Goal: Task Accomplishment & Management: Use online tool/utility

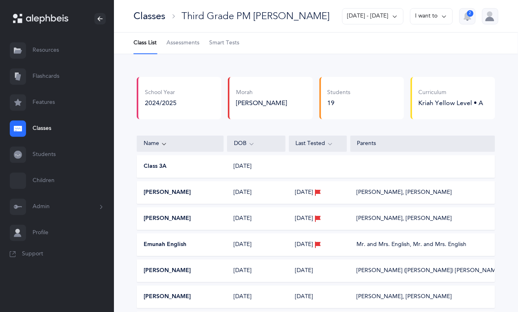
click at [39, 149] on link "Students" at bounding box center [57, 155] width 114 height 26
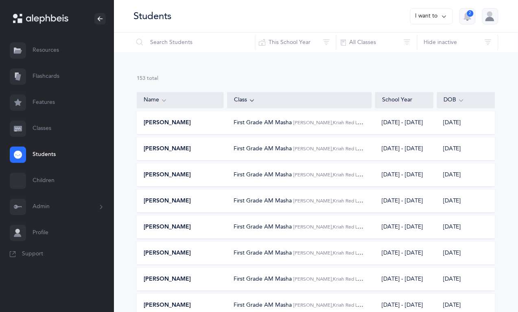
click at [35, 127] on link "Classes" at bounding box center [57, 129] width 114 height 26
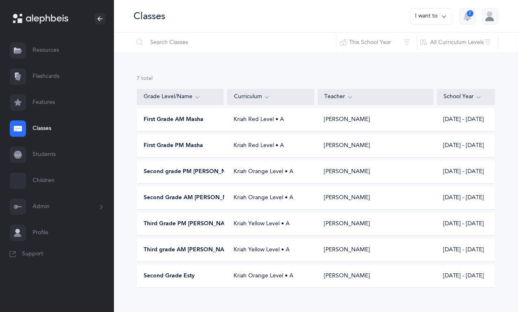
click at [171, 227] on span "Third Grade PM [PERSON_NAME]" at bounding box center [190, 224] width 92 height 8
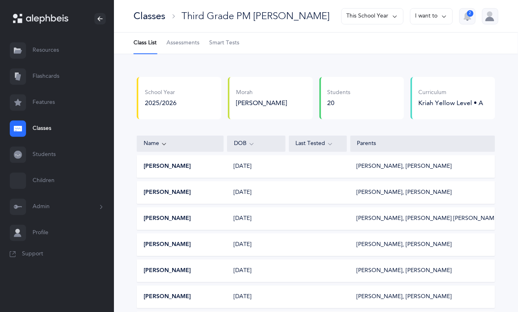
click at [39, 133] on link "Classes" at bounding box center [57, 129] width 114 height 26
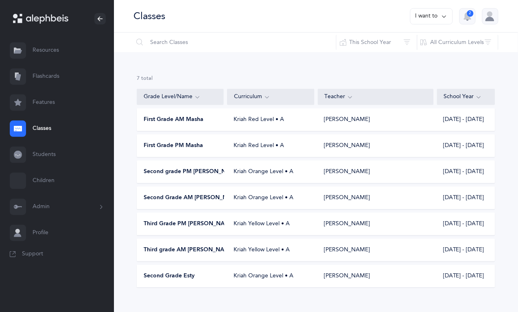
click at [155, 249] on span "Third grade AM [PERSON_NAME]" at bounding box center [189, 250] width 91 height 8
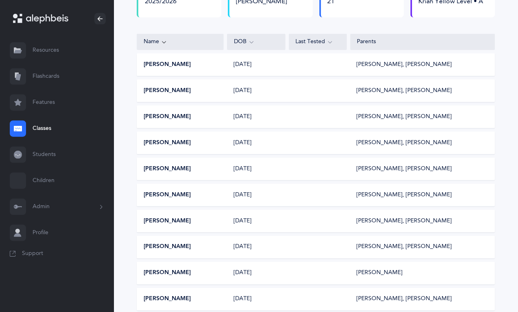
scroll to position [122, 0]
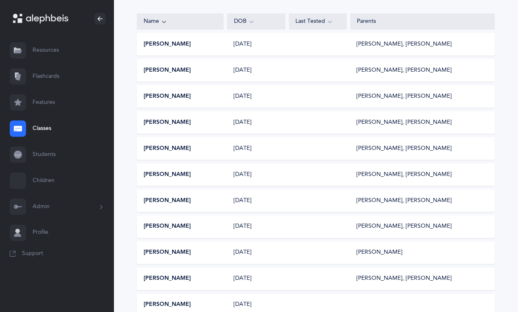
click at [157, 226] on button "[PERSON_NAME]" at bounding box center [167, 227] width 47 height 8
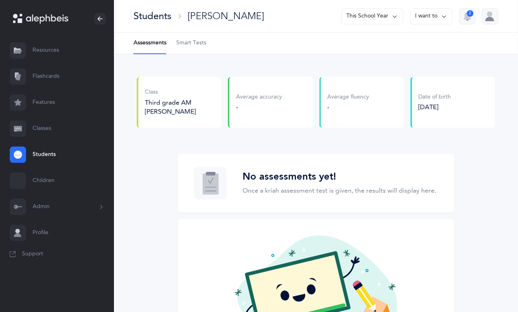
click at [145, 39] on li "Assessments" at bounding box center [149, 43] width 33 height 21
click at [166, 106] on span "Third grade AM [PERSON_NAME]" at bounding box center [170, 107] width 51 height 16
click at [41, 125] on link "Classes" at bounding box center [57, 129] width 114 height 26
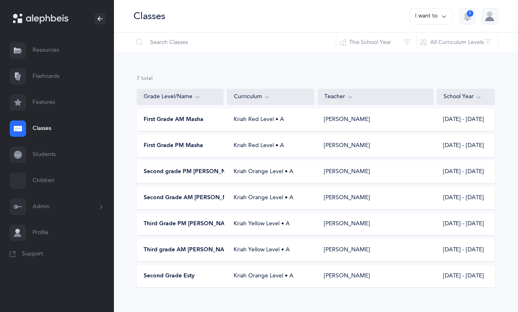
click at [214, 248] on span "Third grade AM [PERSON_NAME]" at bounding box center [189, 250] width 91 height 8
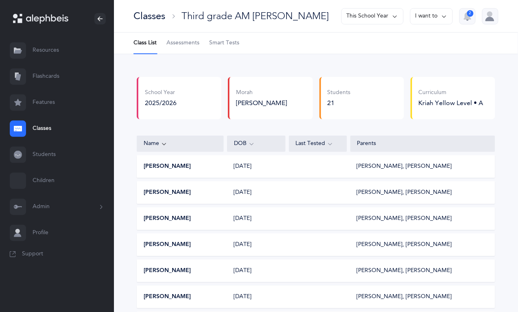
click at [192, 41] on span "Assessments" at bounding box center [182, 43] width 33 height 8
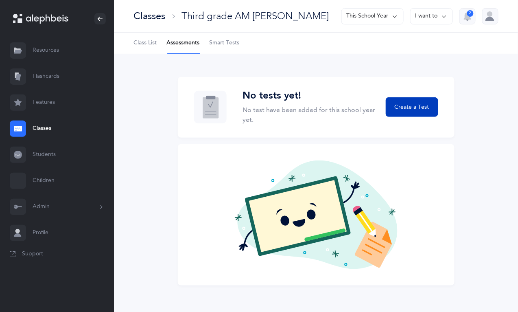
click at [409, 108] on span "Create a Test" at bounding box center [412, 107] width 35 height 9
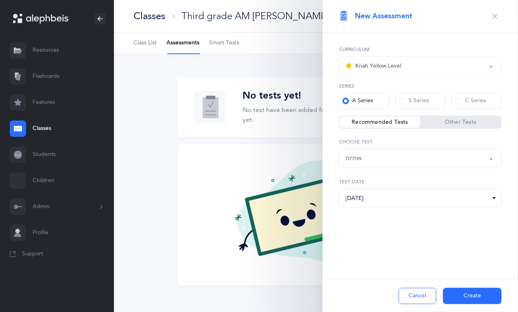
click at [473, 296] on button "Create" at bounding box center [472, 296] width 59 height 16
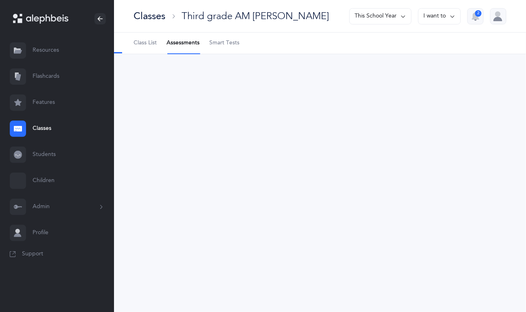
select select "2"
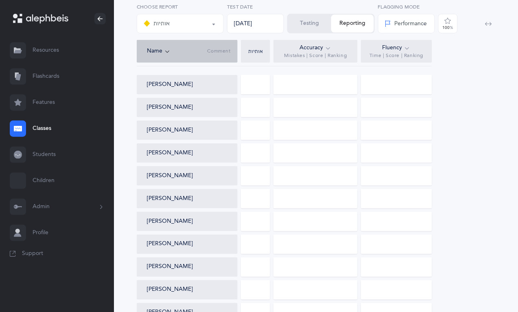
scroll to position [102, 0]
click at [249, 240] on div at bounding box center [255, 243] width 29 height 20
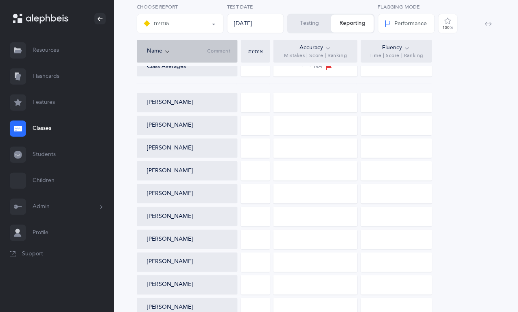
scroll to position [81, 0]
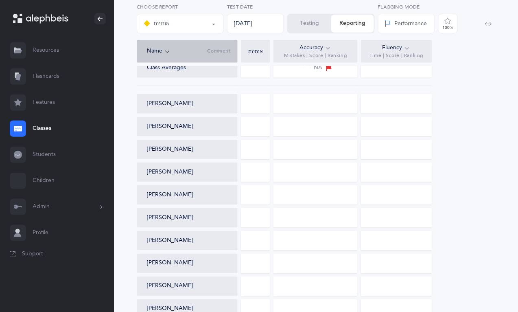
click at [303, 27] on button "Testing" at bounding box center [309, 24] width 43 height 18
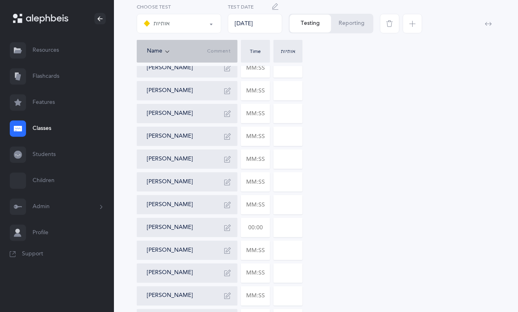
click at [253, 224] on input "text" at bounding box center [255, 227] width 28 height 19
type input "03:30"
click at [289, 228] on input "0" at bounding box center [288, 227] width 28 height 19
type input "013"
click at [359, 220] on div "[PERSON_NAME] [PERSON_NAME] [PERSON_NAME] [PERSON_NAME] [PERSON_NAME] [PERSON_N…" at bounding box center [316, 295] width 358 height 475
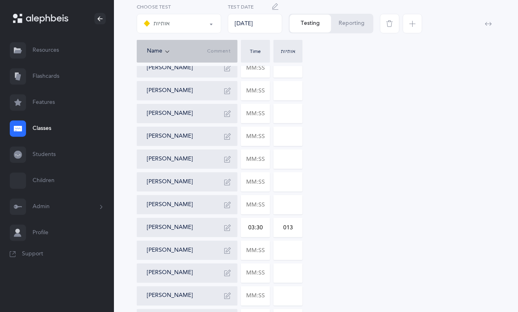
click at [41, 129] on link "Classes" at bounding box center [57, 129] width 114 height 26
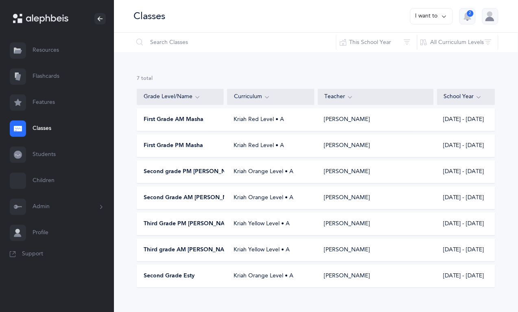
scroll to position [11, 0]
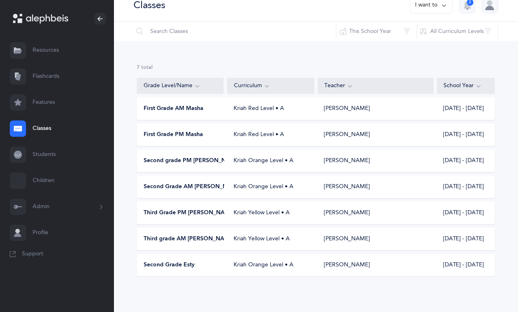
click at [158, 159] on span "Second grade PM [PERSON_NAME]" at bounding box center [192, 161] width 97 height 8
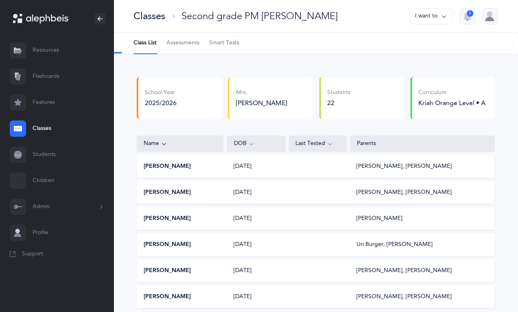
select select "2"
click at [187, 41] on span "Assessments" at bounding box center [182, 43] width 33 height 8
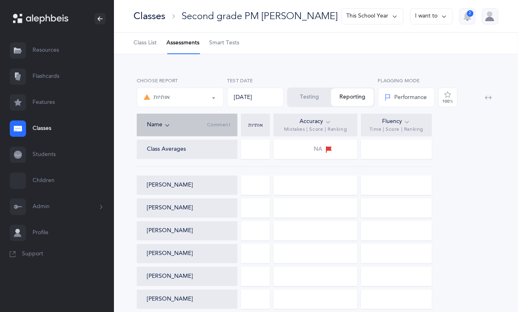
click at [312, 91] on button "Testing" at bounding box center [309, 97] width 43 height 18
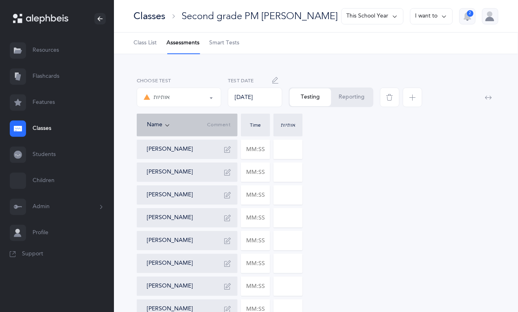
click at [414, 98] on icon "button" at bounding box center [412, 97] width 7 height 7
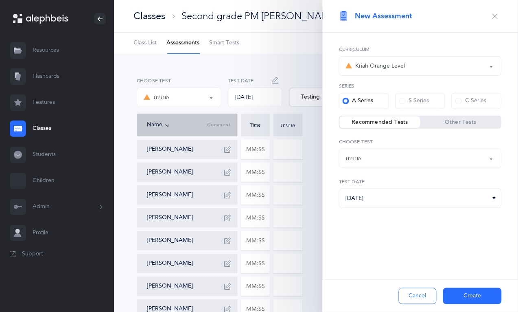
click at [475, 297] on button "Create" at bounding box center [472, 296] width 59 height 16
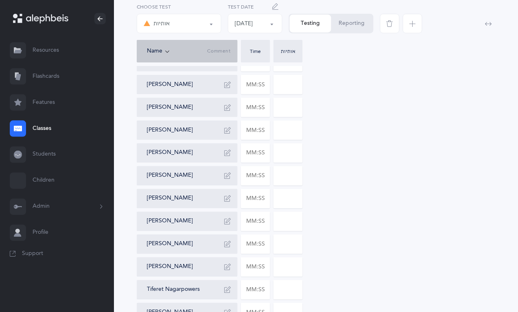
scroll to position [202, 0]
click at [264, 268] on input "text" at bounding box center [255, 266] width 28 height 19
type input "00:02"
type input "01:50"
click at [298, 268] on input "0" at bounding box center [288, 266] width 28 height 19
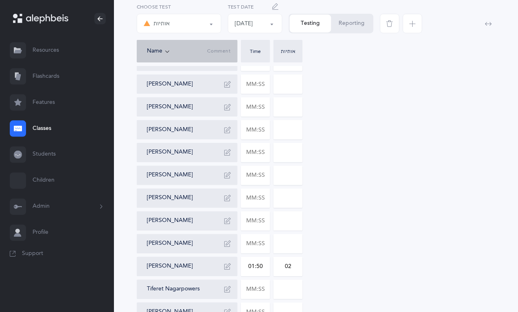
type input "02"
click at [382, 257] on div "[PERSON_NAME] [PERSON_NAME] [PERSON_NAME] [PERSON_NAME] [PERSON_NAME] [PERSON_N…" at bounding box center [316, 187] width 358 height 498
click at [41, 127] on link "Classes" at bounding box center [57, 129] width 114 height 26
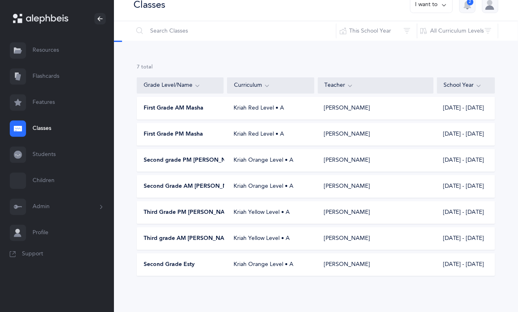
scroll to position [11, 0]
click at [176, 159] on span "Second grade PM [PERSON_NAME]" at bounding box center [192, 161] width 97 height 8
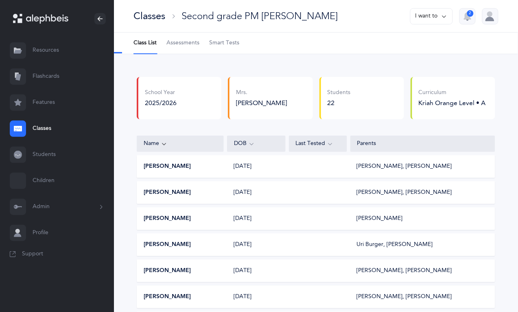
select select "2"
click at [187, 47] on link "Assessments" at bounding box center [182, 43] width 33 height 21
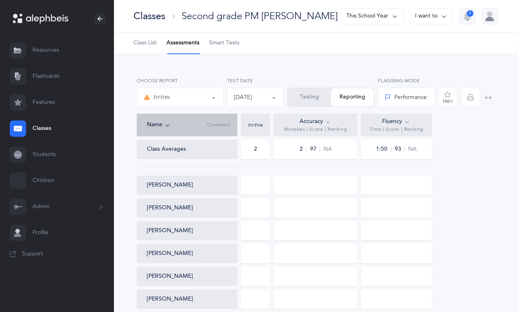
click at [314, 98] on button "Testing" at bounding box center [309, 97] width 43 height 18
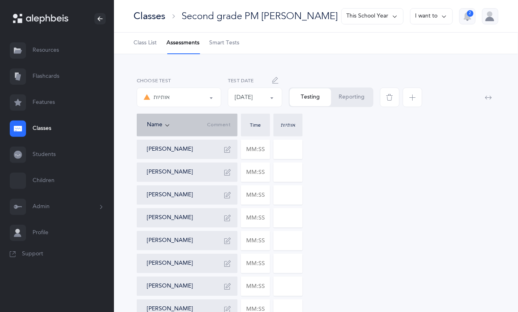
click at [417, 100] on span "button" at bounding box center [413, 97] width 20 height 20
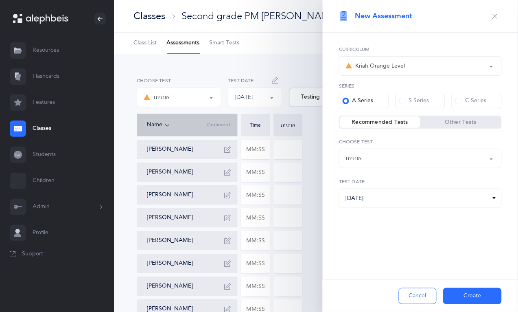
click at [482, 293] on button "Create" at bounding box center [472, 296] width 59 height 16
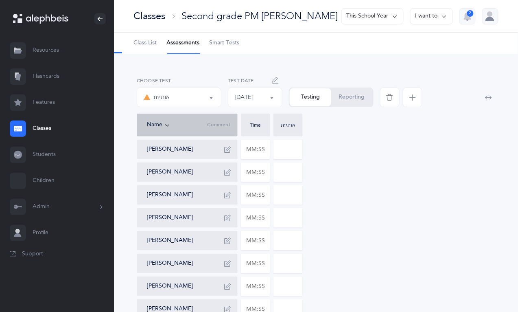
select select "8574"
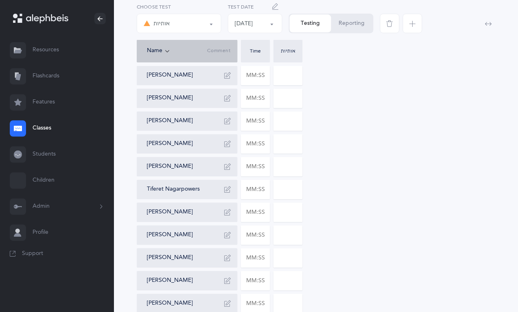
scroll to position [303, 0]
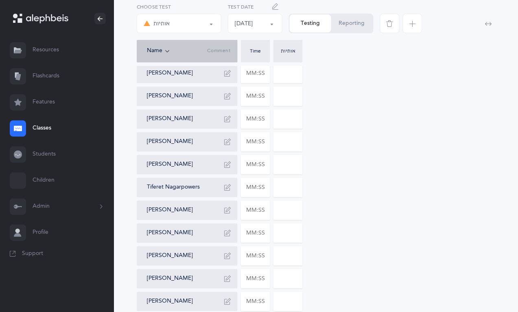
click at [42, 129] on link "Classes" at bounding box center [57, 129] width 114 height 26
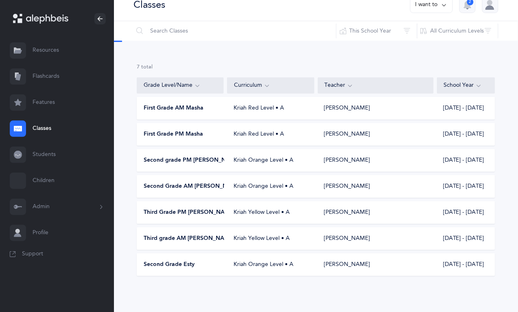
scroll to position [11, 0]
click at [186, 265] on span "Second Grade Esty" at bounding box center [169, 265] width 51 height 8
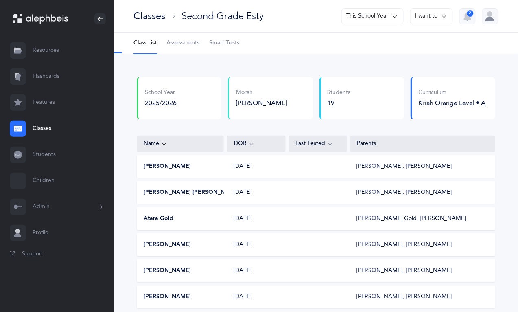
select select "2"
click at [183, 41] on span "Assessments" at bounding box center [182, 43] width 33 height 8
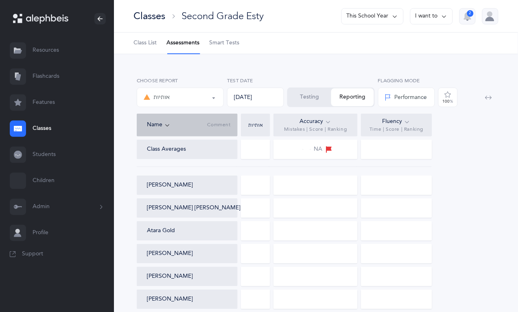
click at [321, 96] on button "Testing" at bounding box center [309, 97] width 43 height 18
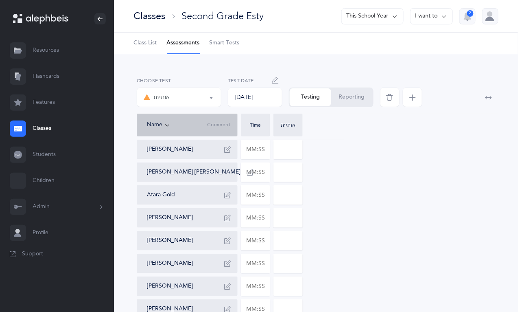
click at [414, 94] on icon "button" at bounding box center [412, 97] width 7 height 7
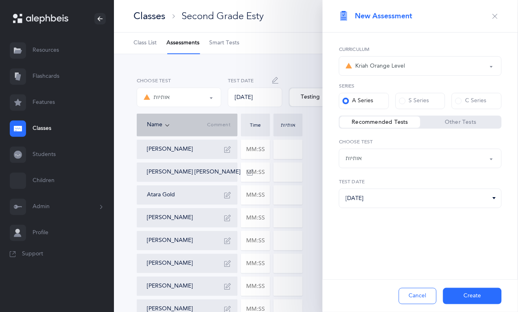
click at [478, 295] on button "Create" at bounding box center [472, 296] width 59 height 16
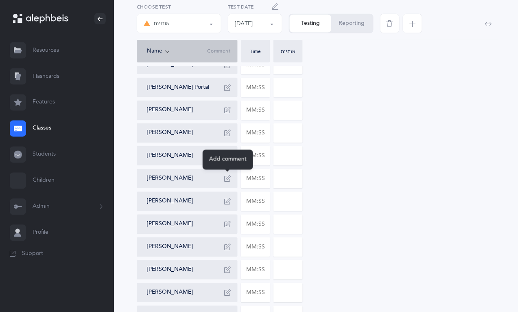
scroll to position [224, 0]
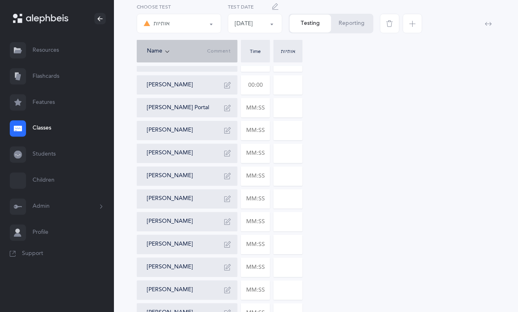
click at [249, 82] on input "text" at bounding box center [255, 85] width 28 height 19
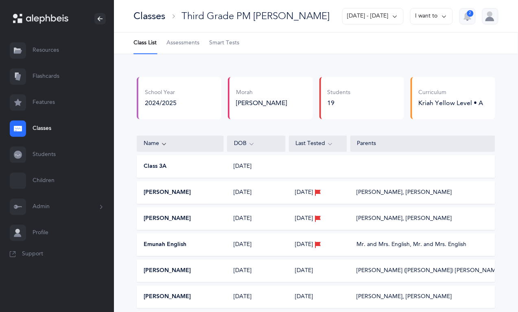
click at [38, 155] on link "Students" at bounding box center [57, 155] width 114 height 26
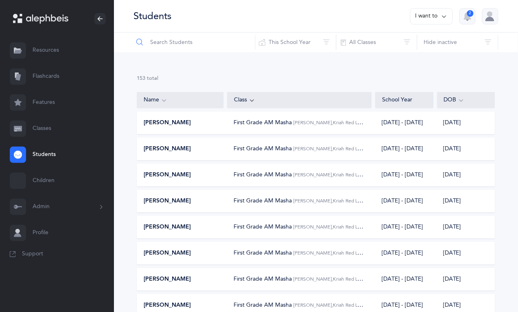
click at [161, 43] on input "text" at bounding box center [194, 43] width 122 height 20
type input "tali"
